Goal: Obtain resource: Obtain resource

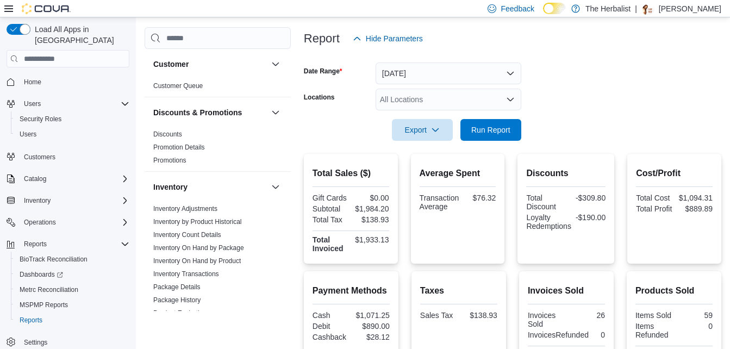
scroll to position [122, 0]
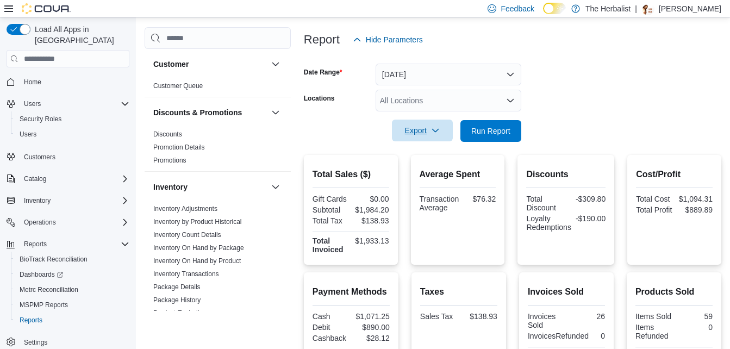
click at [446, 129] on button "Export" at bounding box center [422, 131] width 61 height 22
click at [430, 174] on span "Export to Pdf" at bounding box center [423, 174] width 49 height 9
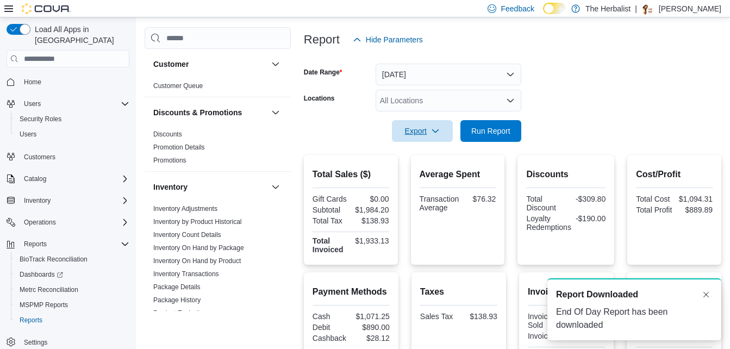
scroll to position [0, 0]
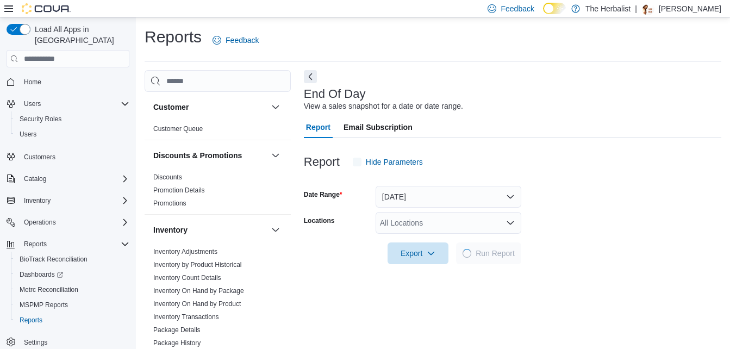
scroll to position [14, 0]
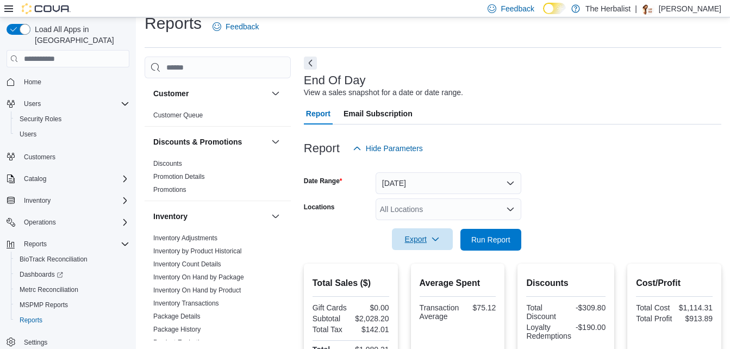
click at [418, 244] on span "Export" at bounding box center [422, 239] width 48 height 22
click at [414, 284] on span "Export to Pdf" at bounding box center [423, 283] width 49 height 9
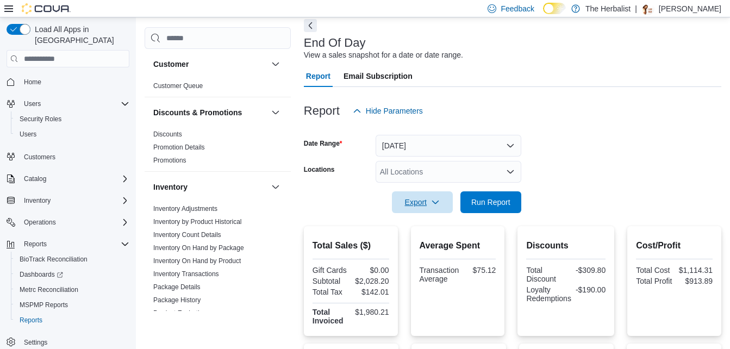
scroll to position [68, 0]
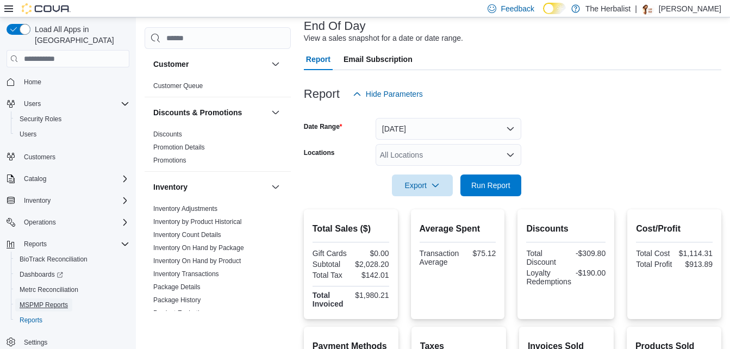
drag, startPoint x: 50, startPoint y: 295, endPoint x: 364, endPoint y: 325, distance: 315.6
click at [50, 301] on span "MSPMP Reports" at bounding box center [44, 305] width 48 height 9
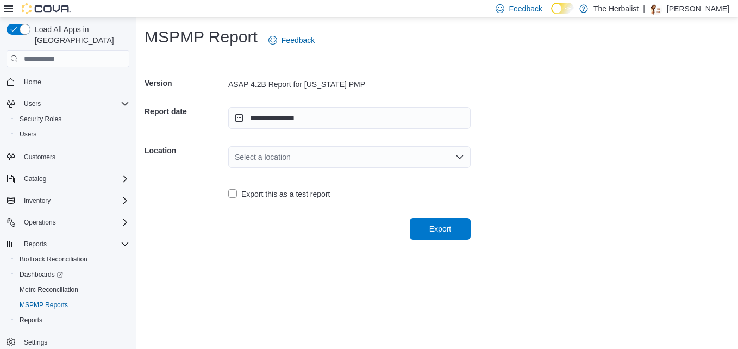
click at [415, 165] on div "Select a location" at bounding box center [349, 157] width 242 height 22
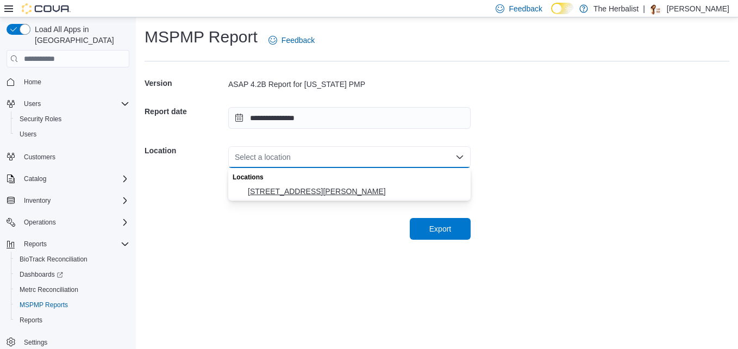
click at [363, 190] on span "2520 Denny Ave" at bounding box center [356, 191] width 216 height 11
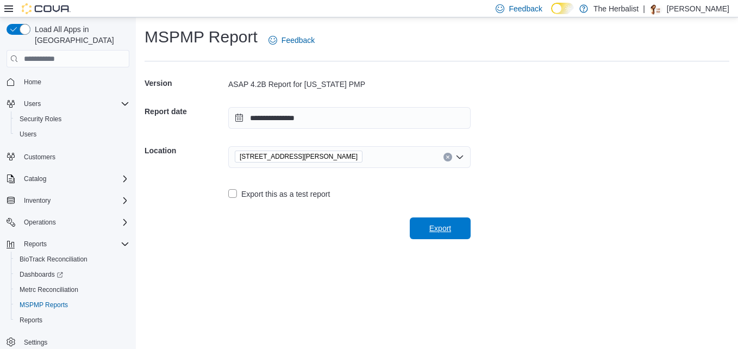
click at [438, 229] on span "Export" at bounding box center [440, 228] width 22 height 11
